Goal: Obtain resource: Obtain resource

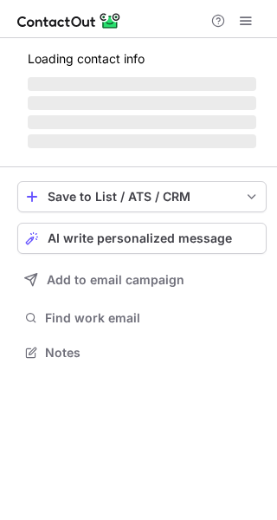
scroll to position [363, 277]
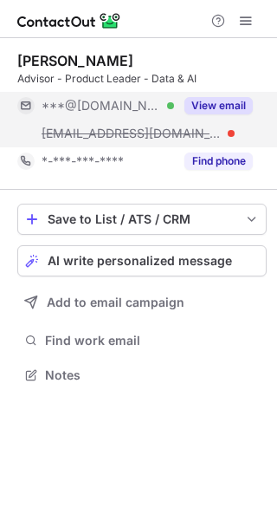
click at [222, 104] on button "View email" at bounding box center [219, 105] width 68 height 17
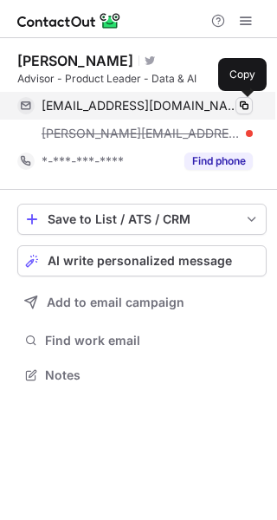
click at [239, 103] on span at bounding box center [244, 106] width 14 height 14
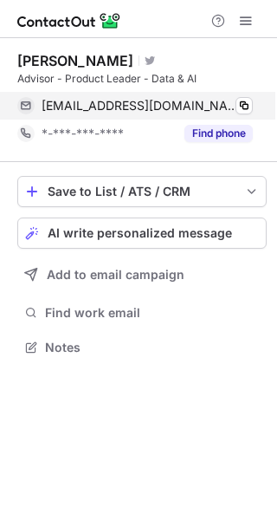
scroll to position [335, 277]
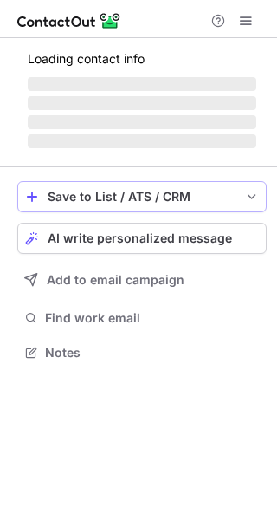
scroll to position [335, 277]
